Goal: Share content: Share content

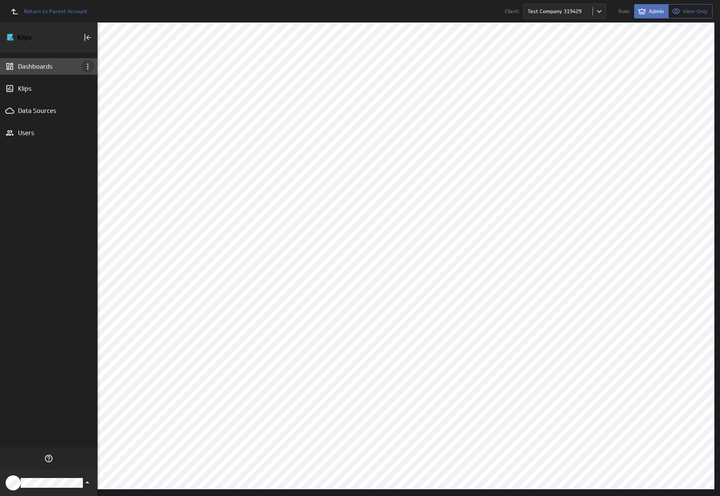
click at [88, 66] on icon "Dashboard menu" at bounding box center [87, 66] width 1 height 6
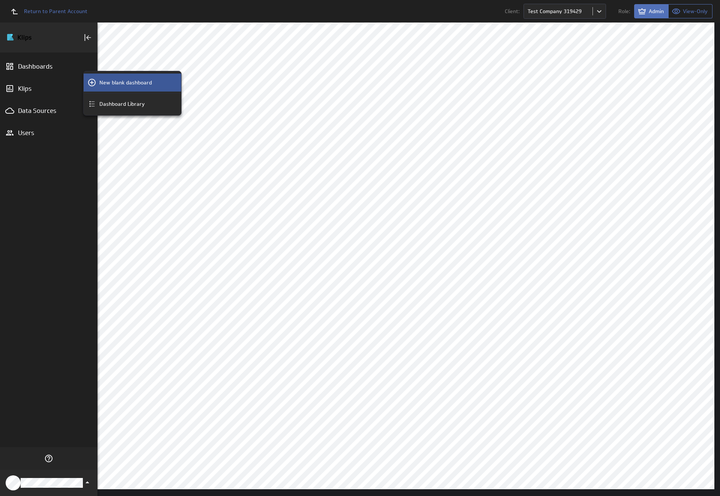
click at [132, 82] on p "New blank dashboard" at bounding box center [125, 83] width 52 height 8
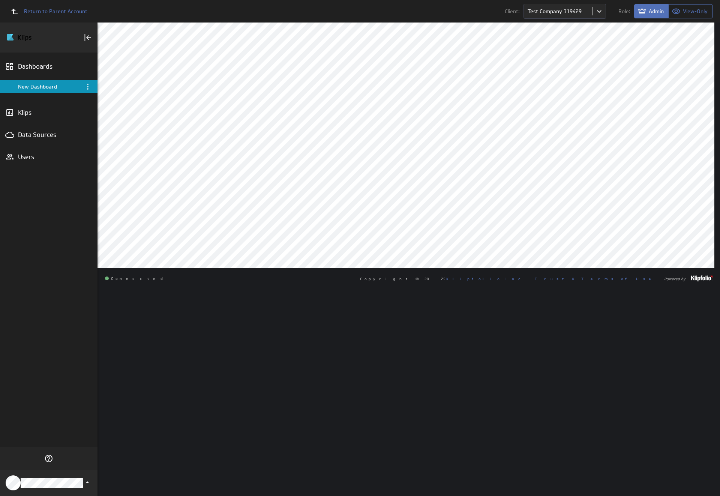
click at [49, 87] on div "New Dashboard" at bounding box center [49, 86] width 63 height 7
click at [88, 87] on icon "Menu" at bounding box center [87, 87] width 1 height 6
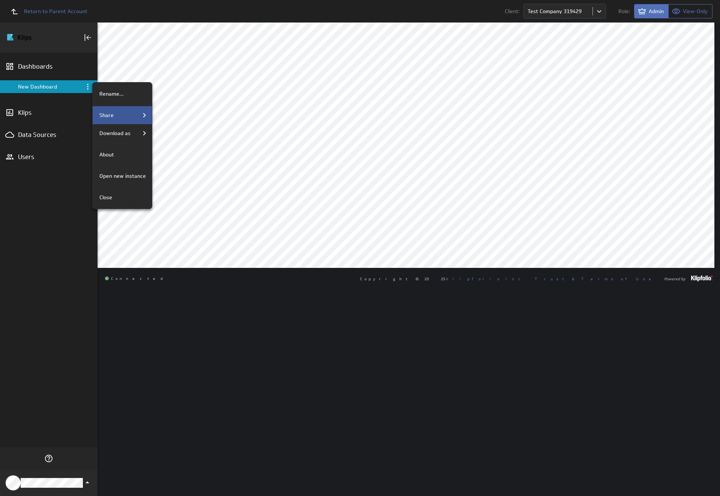
click at [121, 115] on div "Share" at bounding box center [122, 115] width 52 height 9
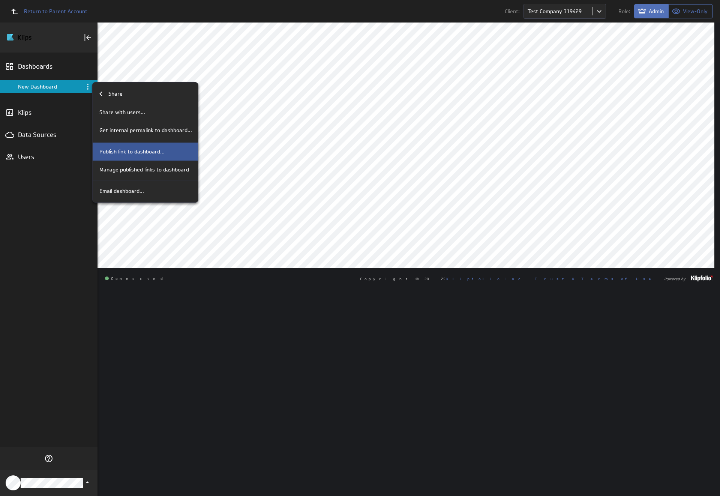
click at [144, 151] on p "Publish link to dashboard..." at bounding box center [131, 152] width 65 height 8
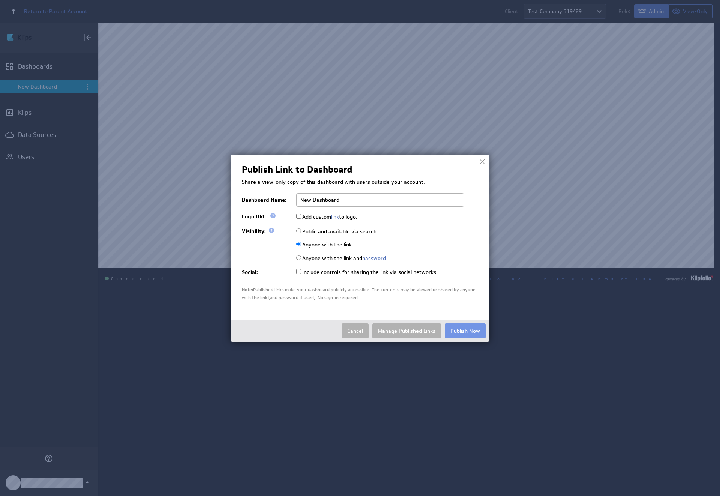
click at [298, 231] on input "Public and available via search" at bounding box center [298, 230] width 5 height 5
radio input "true"
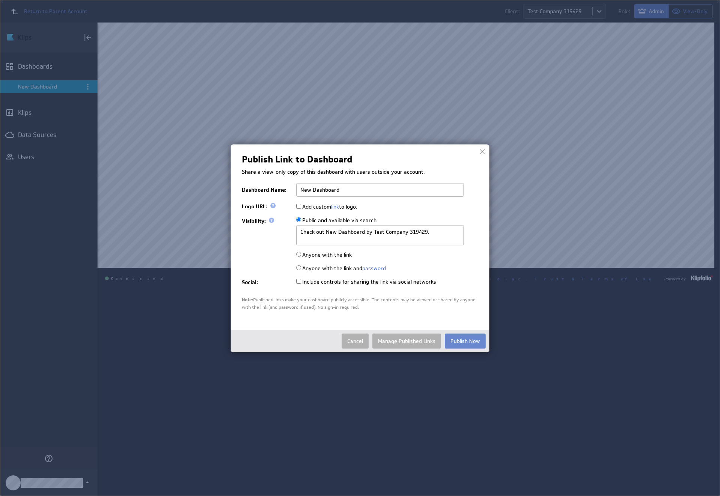
click at [465, 340] on button "Publish Now" at bounding box center [465, 340] width 41 height 15
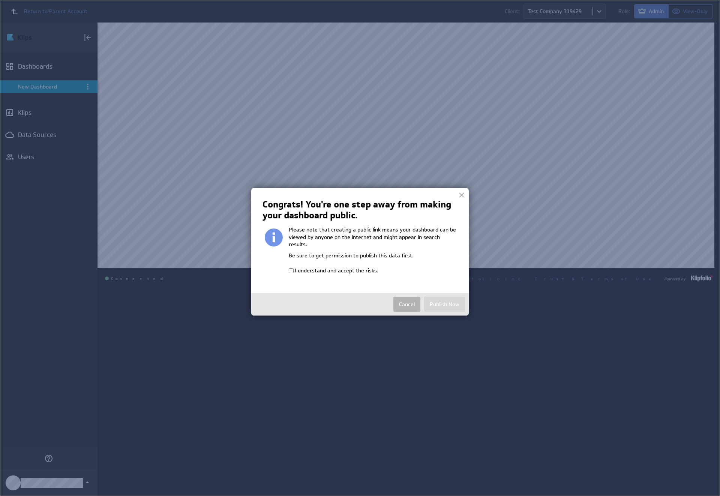
click at [291, 268] on input "I understand and accept the risks." at bounding box center [291, 270] width 5 height 5
checkbox input "true"
click at [444, 297] on button "Publish Now" at bounding box center [444, 304] width 41 height 15
